Goal: Task Accomplishment & Management: Manage account settings

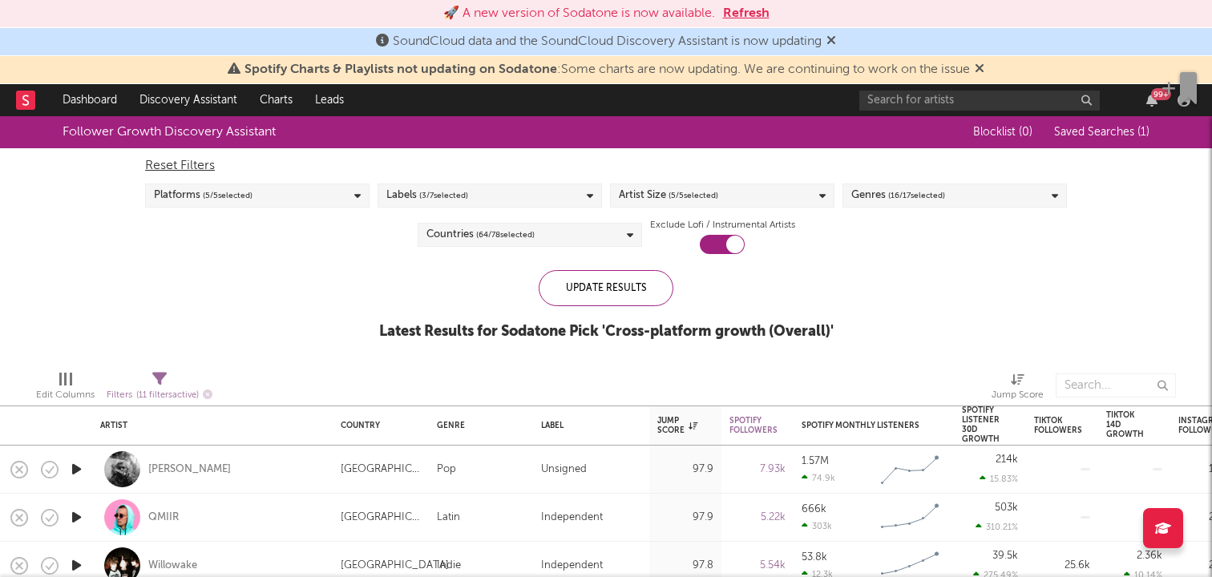
click at [746, 17] on button "Refresh" at bounding box center [746, 13] width 46 height 19
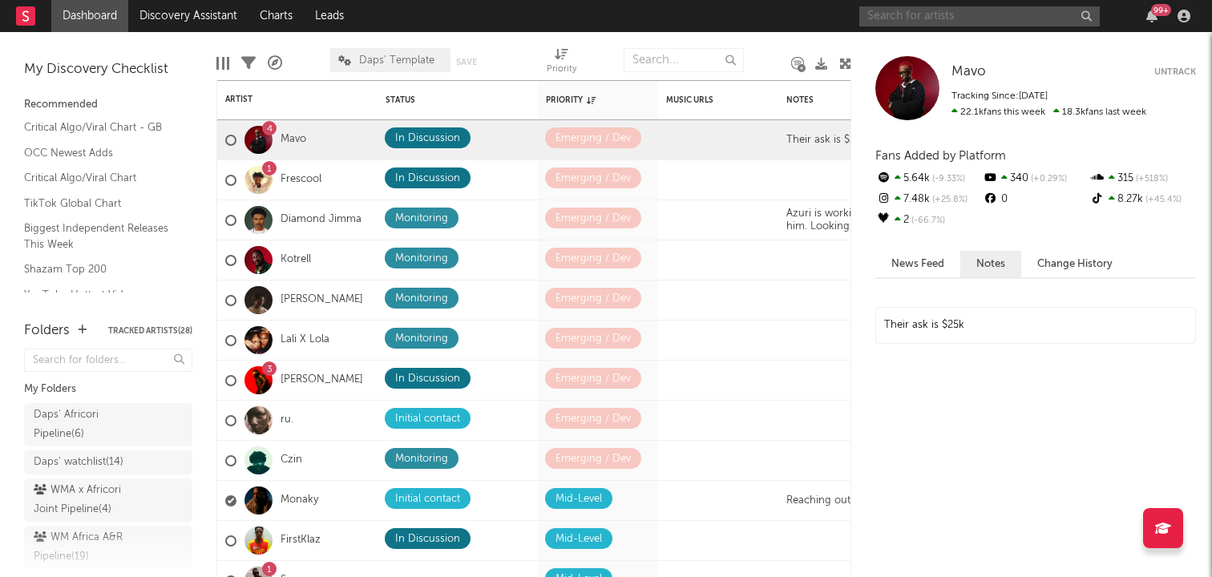
click at [902, 19] on input "text" at bounding box center [979, 16] width 241 height 20
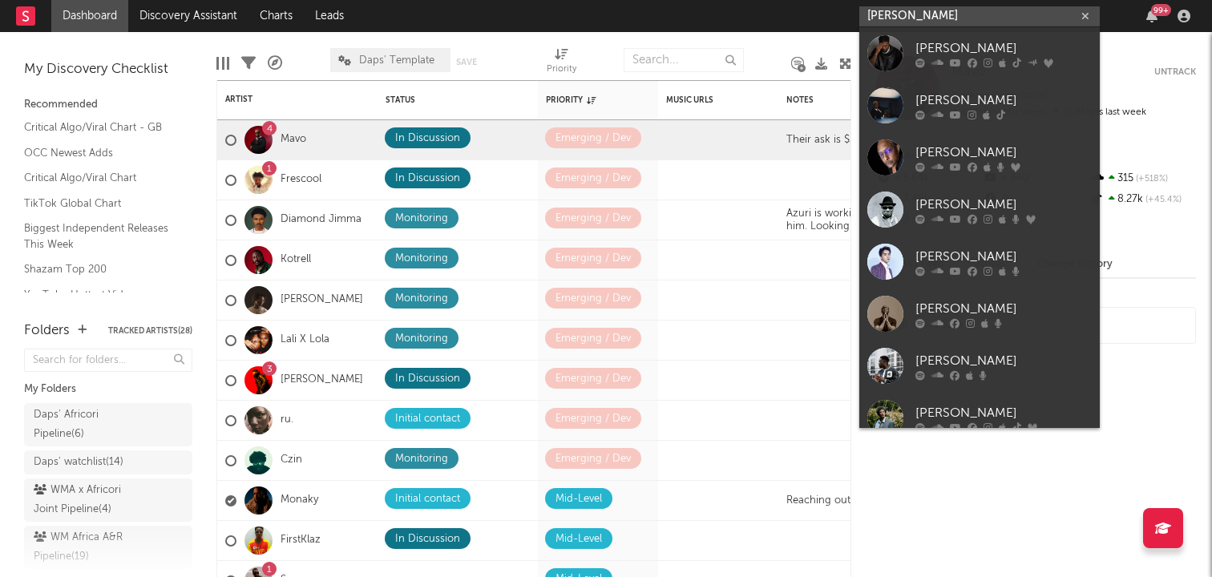
click at [873, 14] on input "[PERSON_NAME]" at bounding box center [979, 16] width 241 height 20
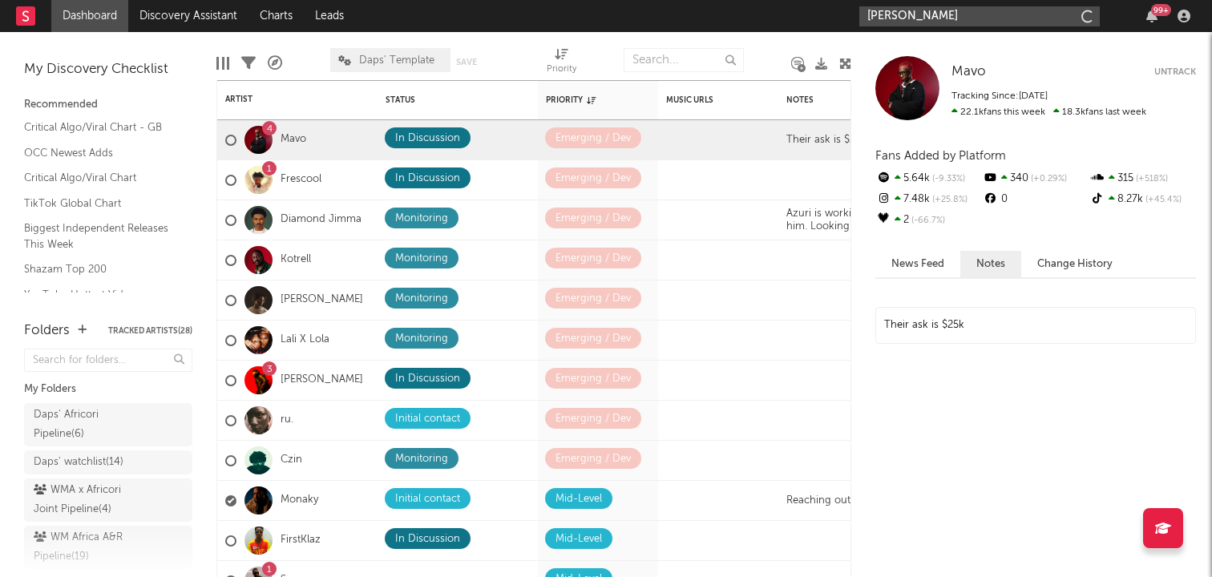
click at [926, 18] on input "[PERSON_NAME]" at bounding box center [979, 16] width 241 height 20
type input "[PERSON_NAME] UGC"
click at [1082, 14] on icon "button" at bounding box center [1085, 16] width 8 height 10
click at [1031, 18] on input "text" at bounding box center [979, 16] width 241 height 20
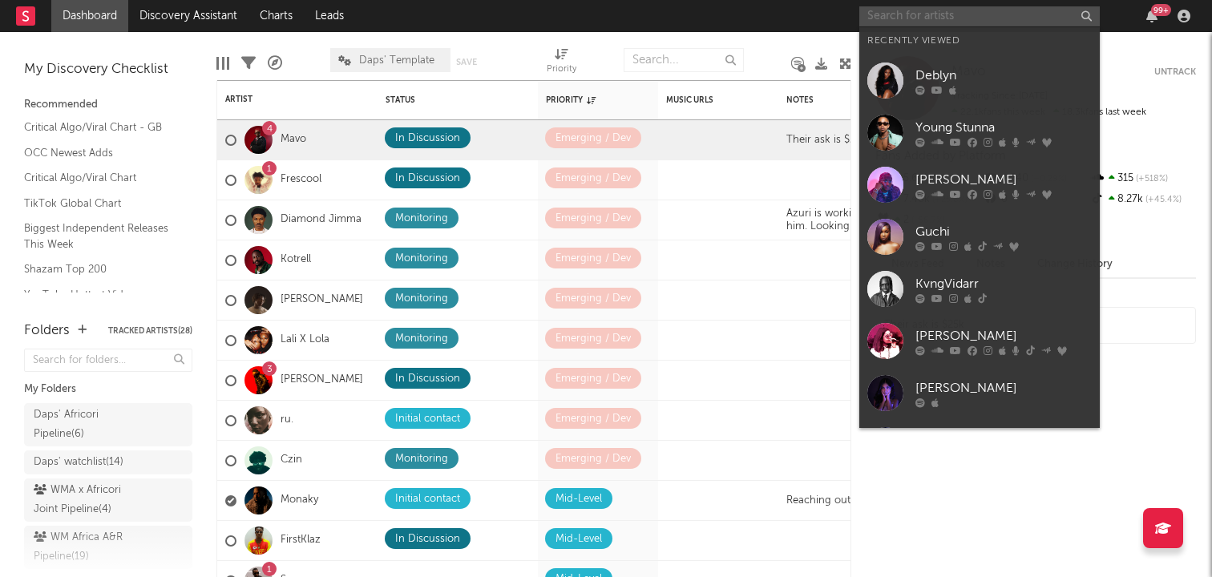
paste input "[URL][DOMAIN_NAME][PERSON_NAME]"
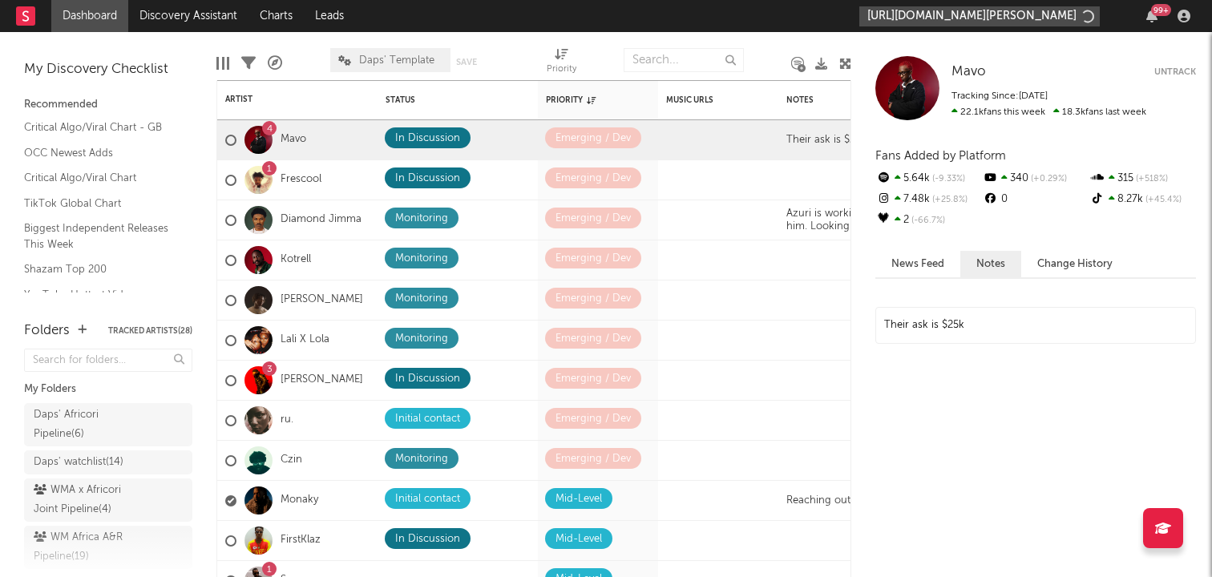
scroll to position [0, 99]
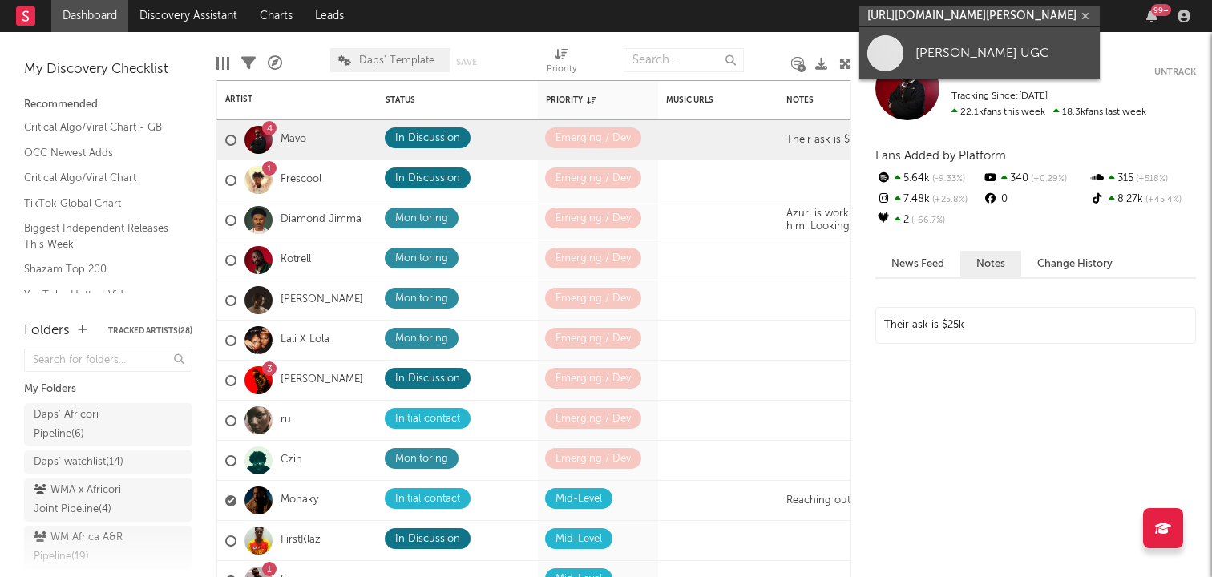
type input "[URL][DOMAIN_NAME][PERSON_NAME]"
click at [917, 46] on div "[PERSON_NAME] UGC" at bounding box center [1004, 52] width 176 height 19
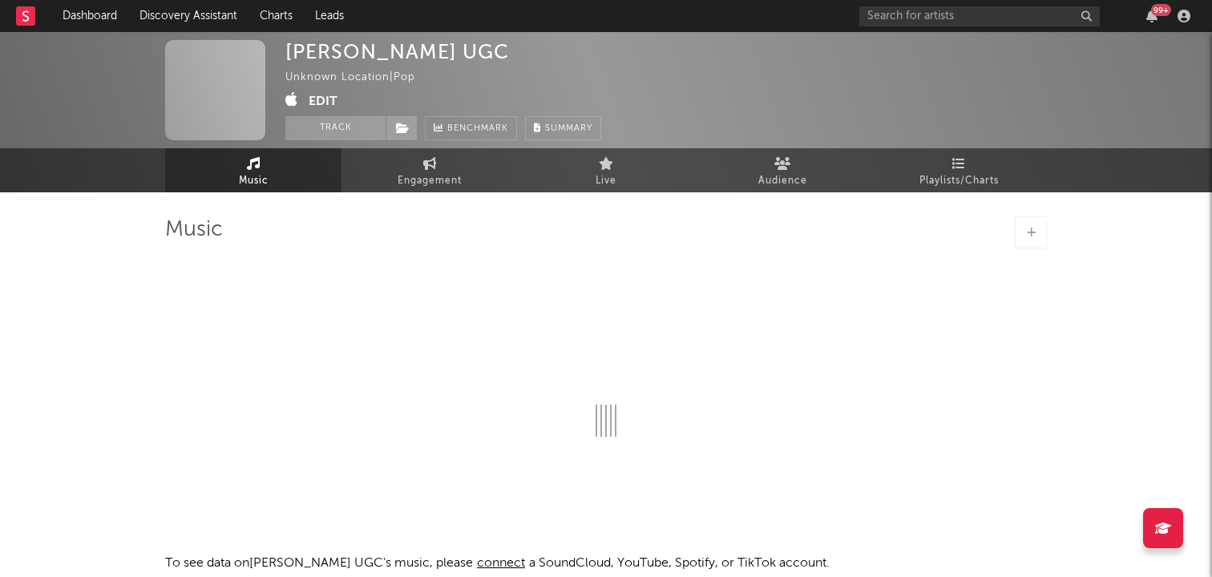
select select "1w"
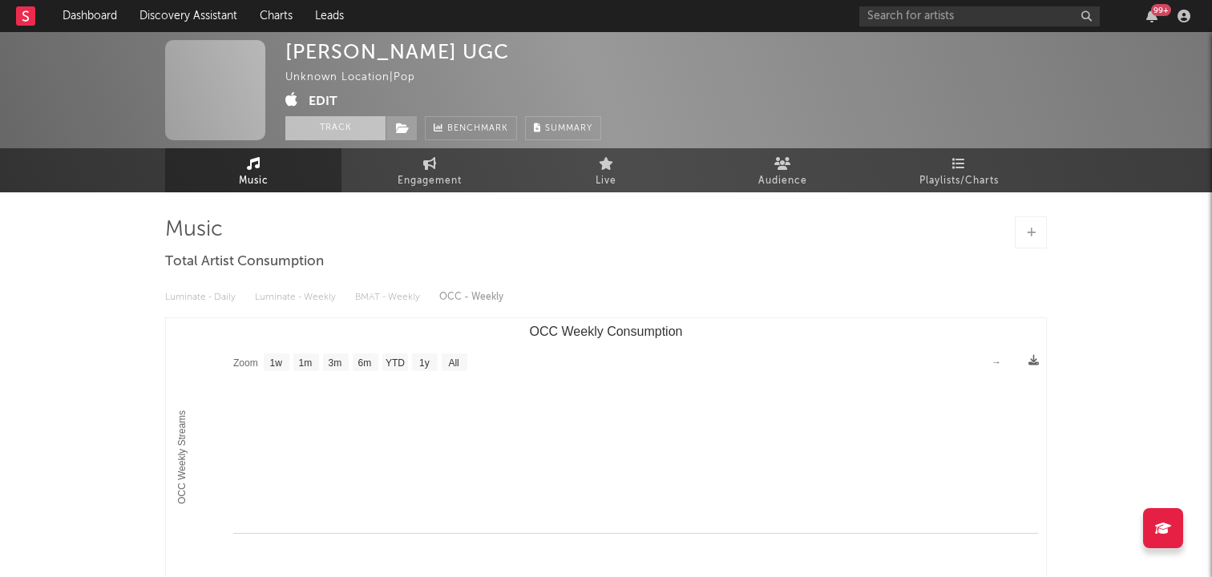
click at [345, 123] on button "Track" at bounding box center [335, 128] width 100 height 24
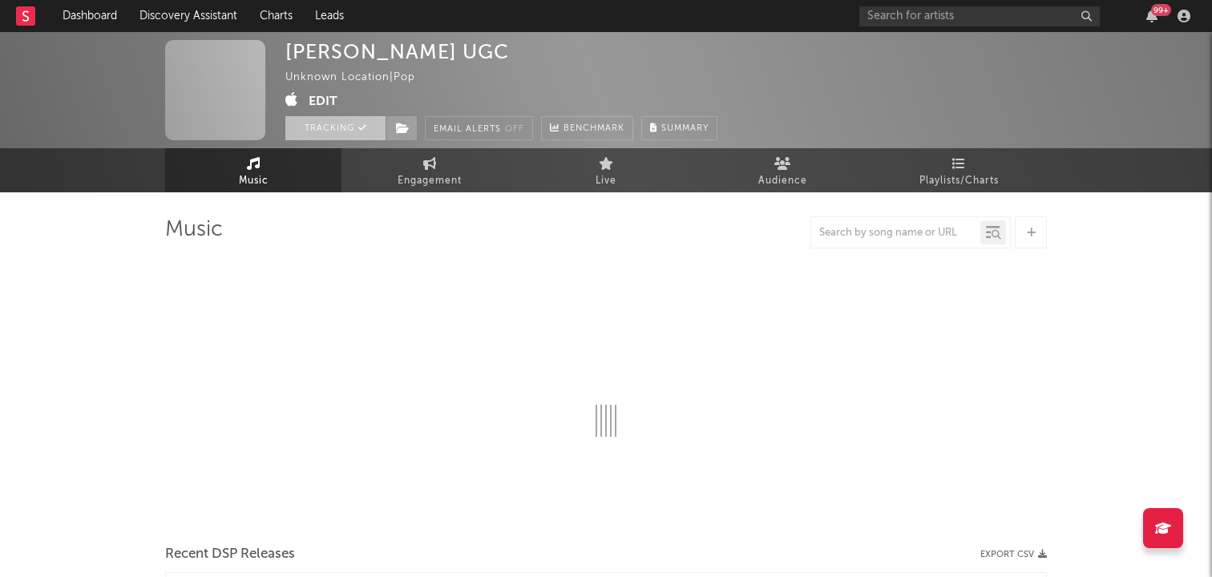
click at [345, 123] on button "Tracking" at bounding box center [335, 128] width 100 height 24
select select "1w"
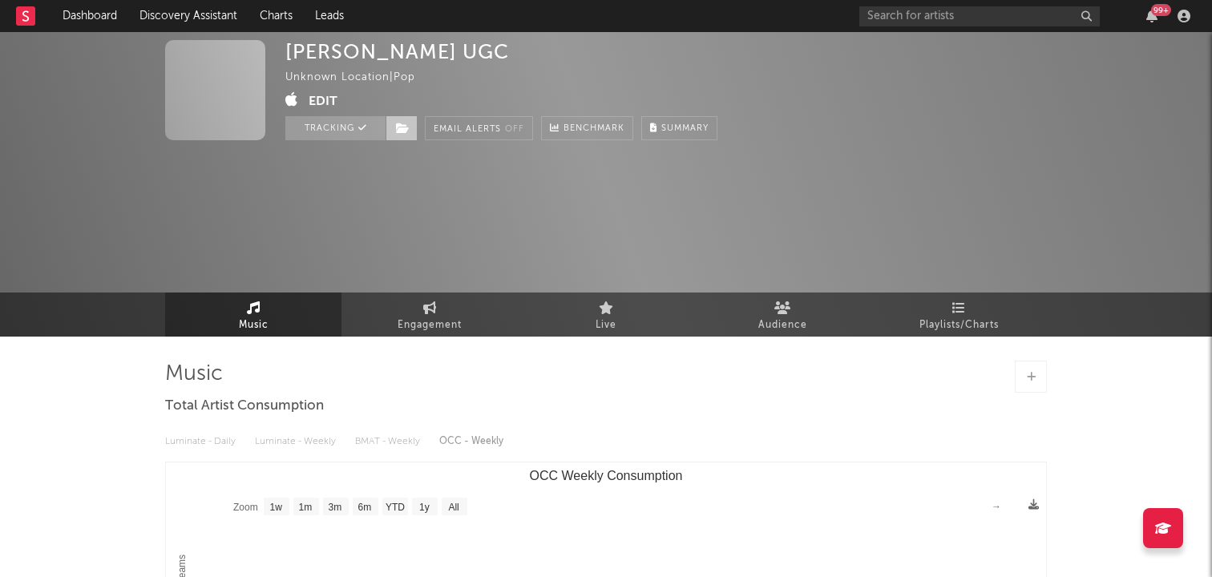
click at [400, 128] on icon at bounding box center [403, 128] width 14 height 11
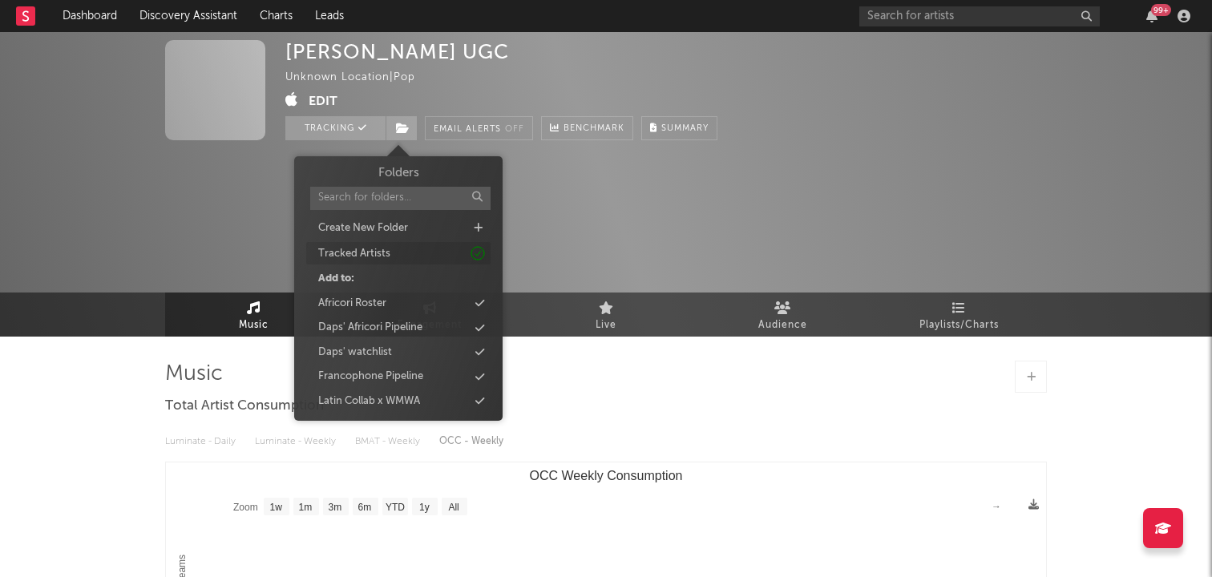
click at [481, 250] on icon at bounding box center [478, 254] width 18 height 18
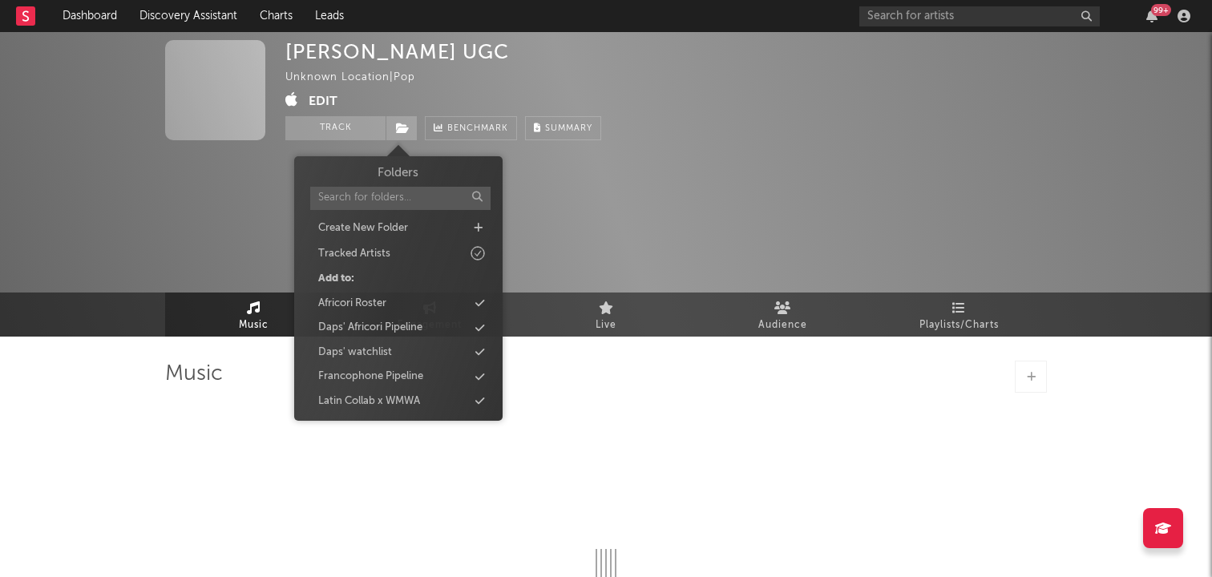
select select "1w"
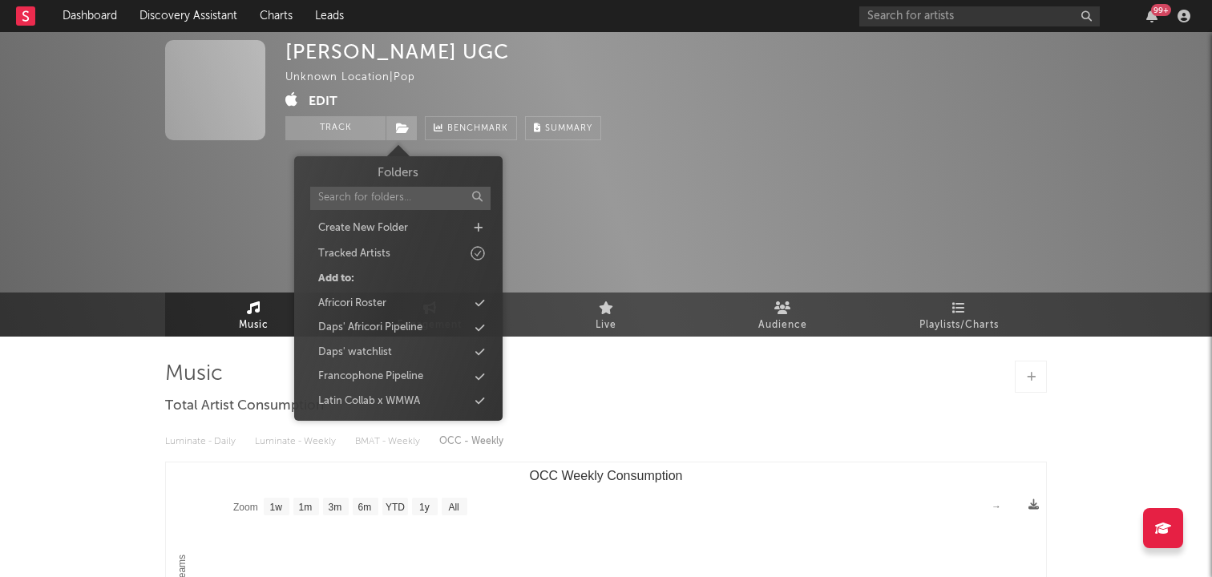
click at [67, 421] on div "[PERSON_NAME] UGC Unknown Location | Pop Edit Track Benchmark Summary Music Eng…" at bounding box center [606, 480] width 1212 height 897
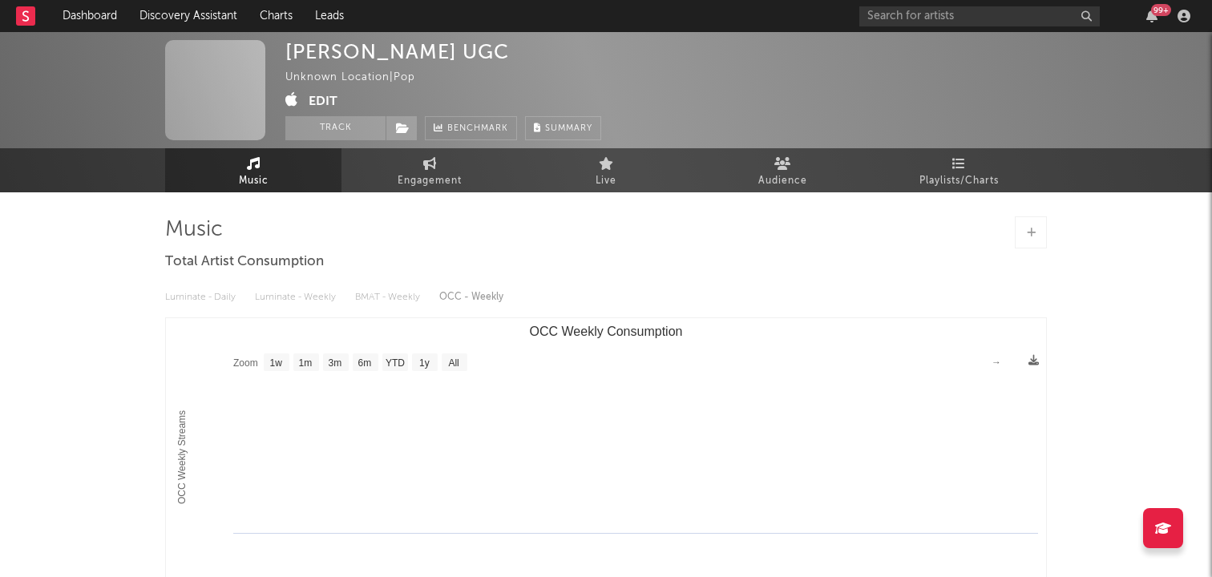
click at [318, 97] on button "Edit" at bounding box center [323, 101] width 29 height 20
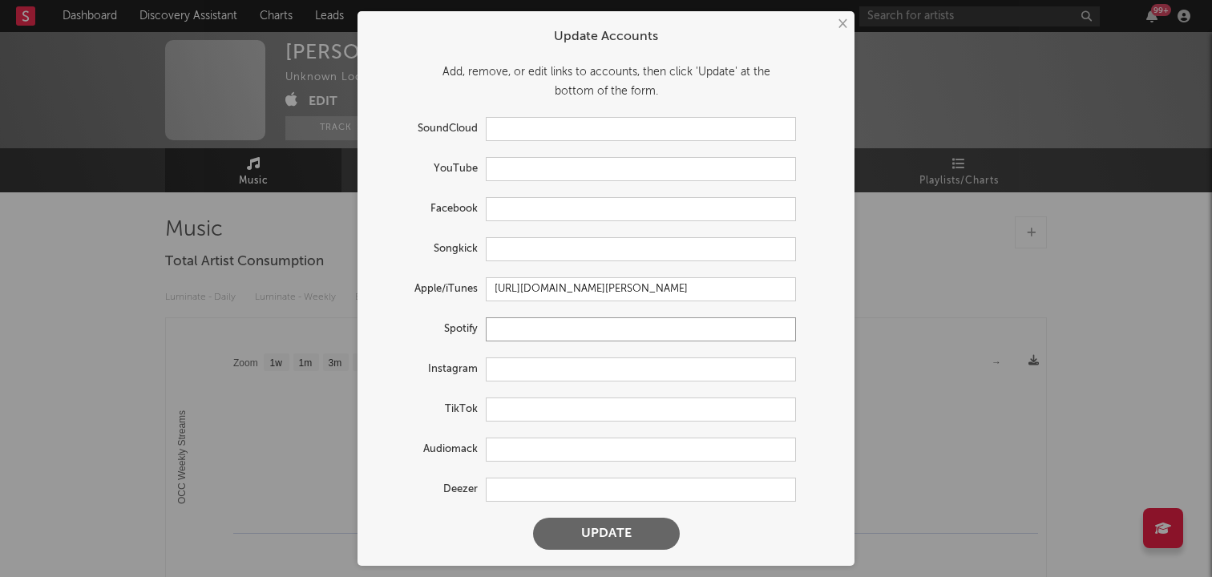
click at [542, 328] on input "text" at bounding box center [641, 329] width 310 height 24
paste input "[URL][DOMAIN_NAME]"
type input "[URL][DOMAIN_NAME]"
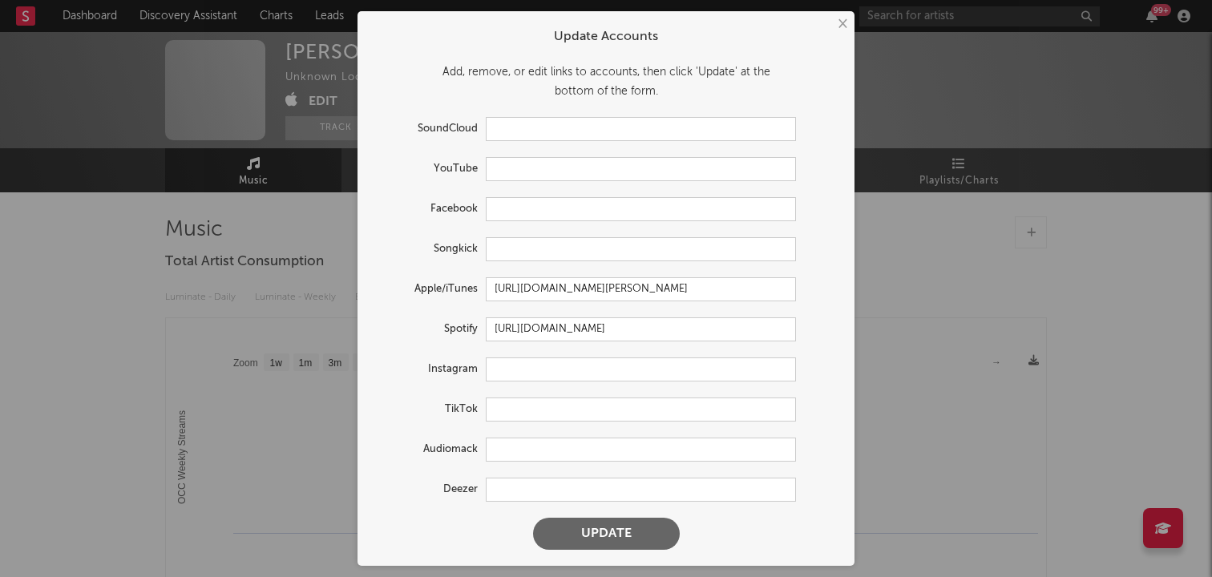
click at [613, 537] on button "Update" at bounding box center [606, 534] width 147 height 32
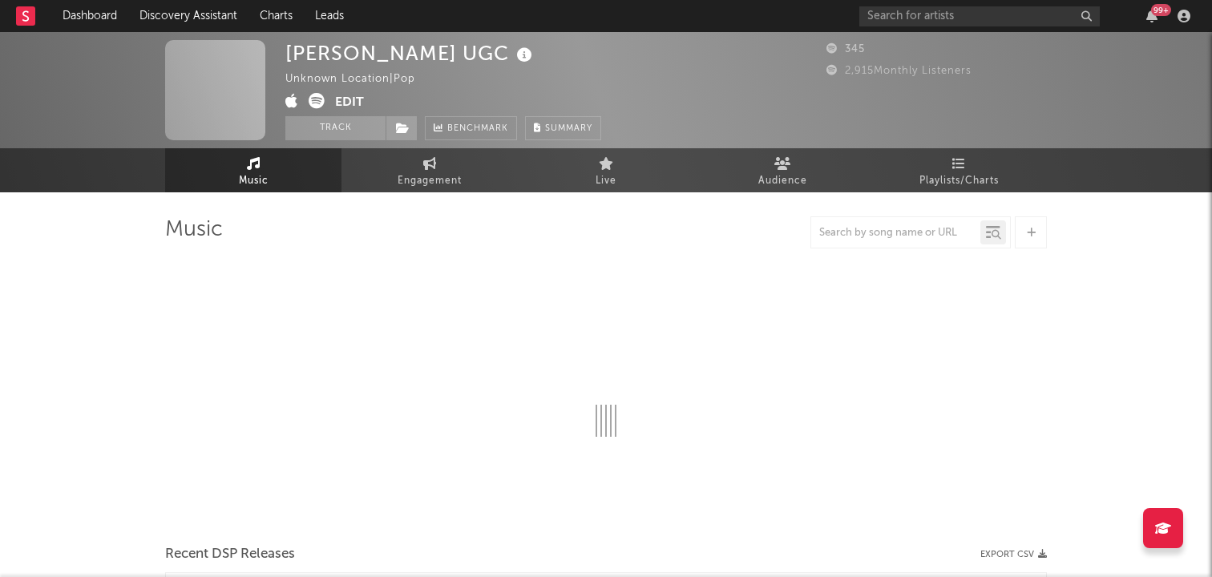
select select "1w"
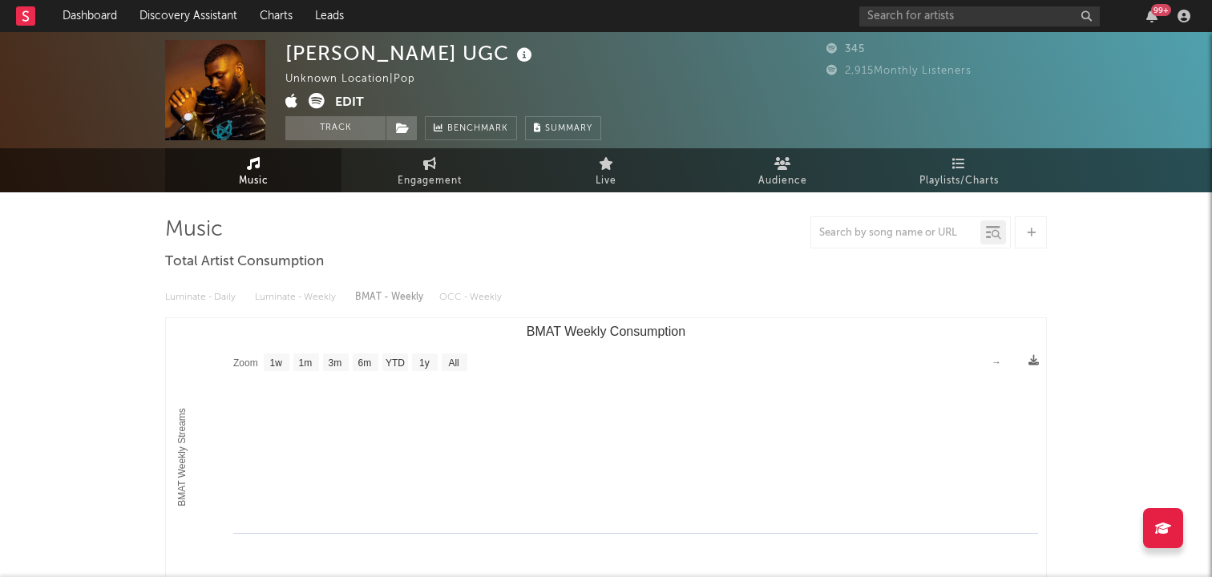
click at [344, 101] on button "Edit" at bounding box center [349, 103] width 29 height 20
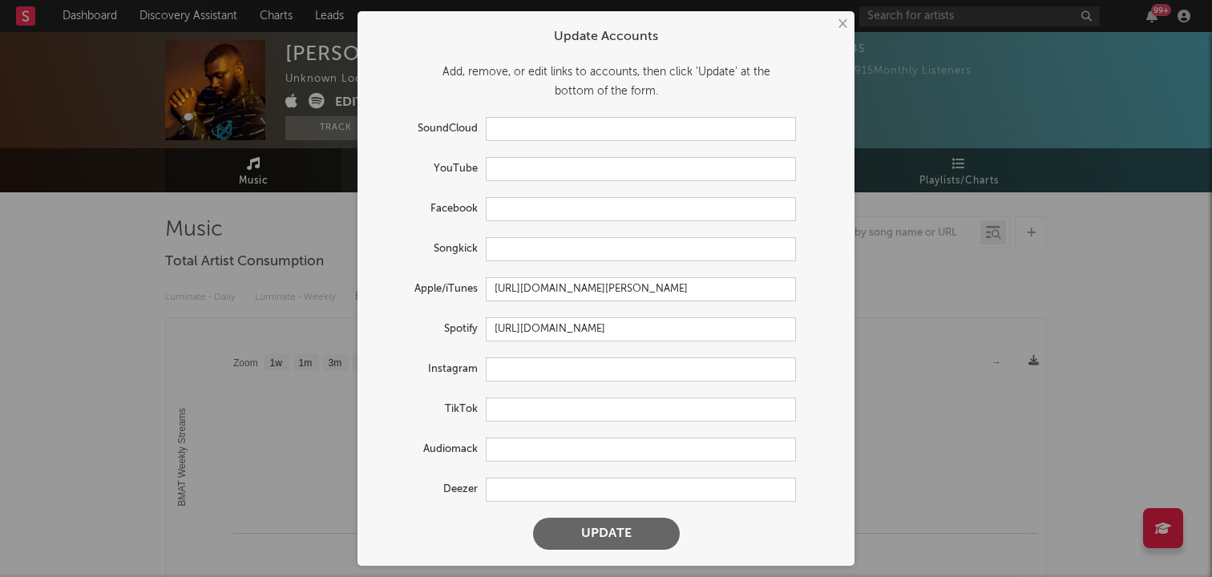
click at [843, 22] on button "×" at bounding box center [842, 24] width 18 height 18
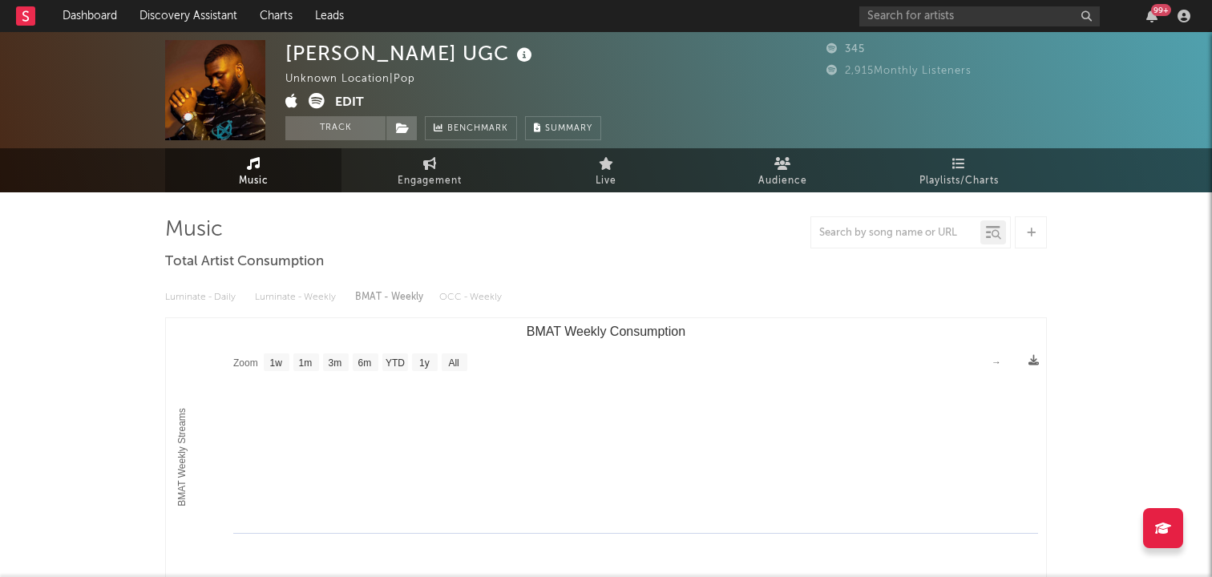
click at [350, 99] on button "Edit" at bounding box center [349, 103] width 29 height 20
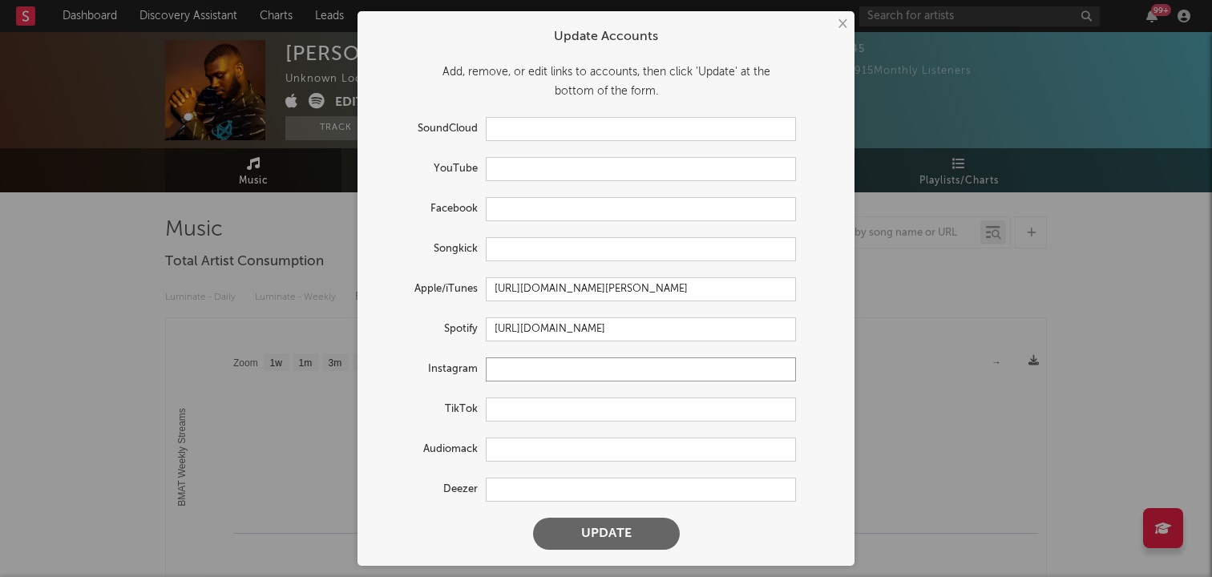
click at [552, 374] on input "text" at bounding box center [641, 370] width 310 height 24
paste input "[URL][DOMAIN_NAME]"
type input "[URL][DOMAIN_NAME]"
click at [590, 534] on button "Update" at bounding box center [606, 534] width 147 height 32
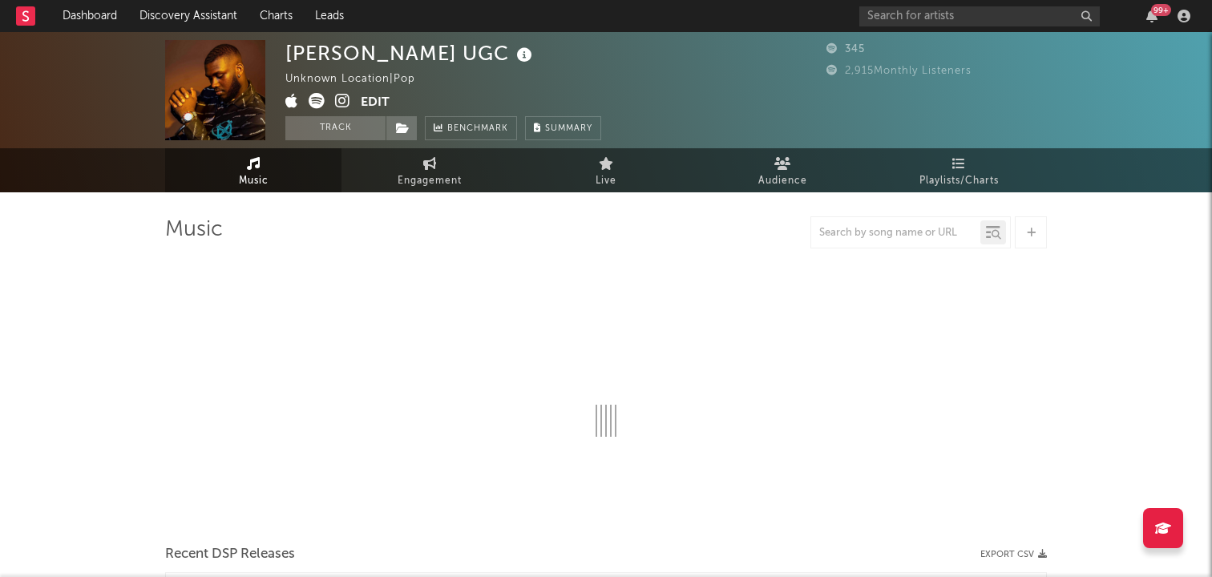
select select "1w"
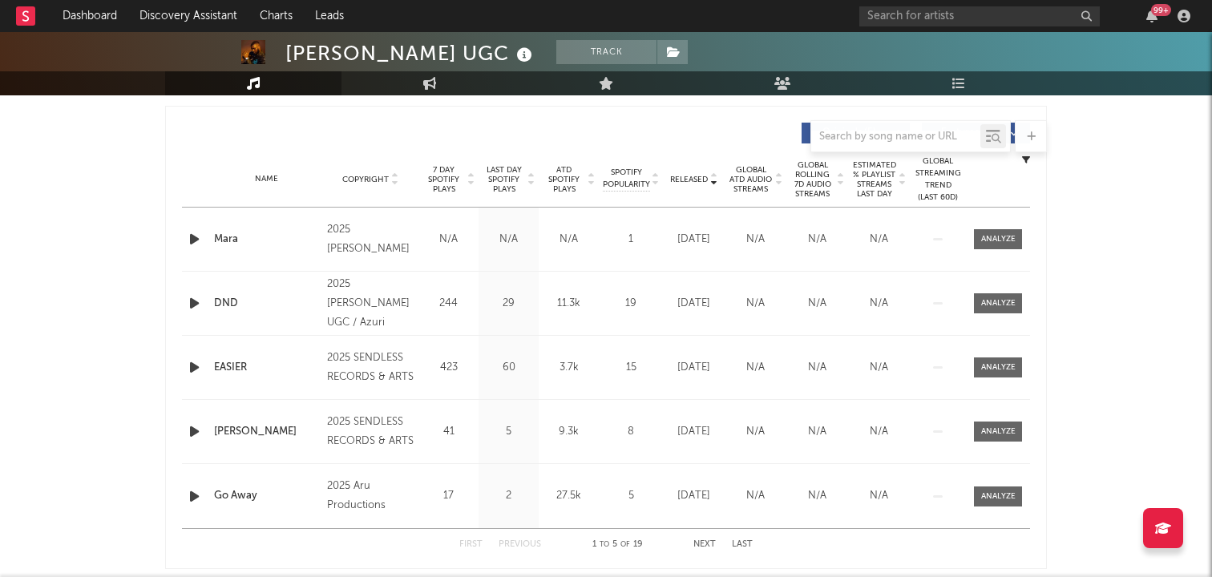
scroll to position [595, 0]
